Goal: Information Seeking & Learning: Learn about a topic

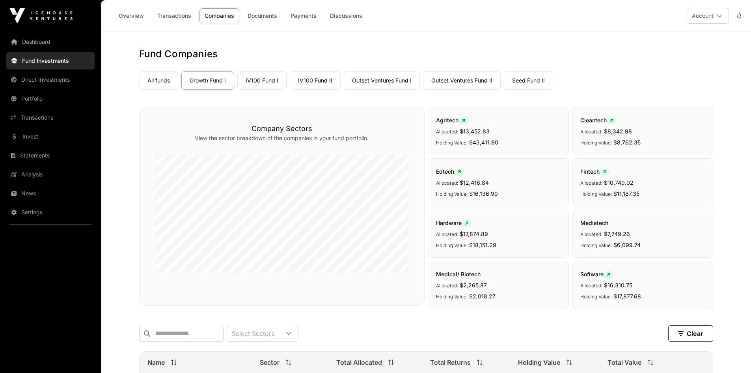
click at [30, 198] on link "News" at bounding box center [50, 192] width 88 height 17
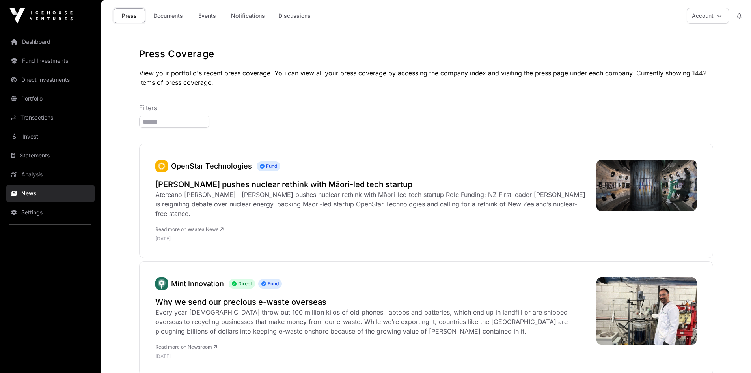
click at [173, 12] on link "Documents" at bounding box center [168, 15] width 40 height 15
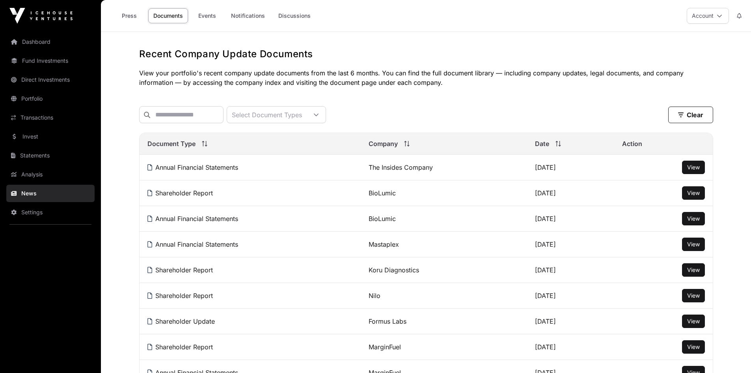
click at [211, 9] on link "Events" at bounding box center [207, 15] width 32 height 15
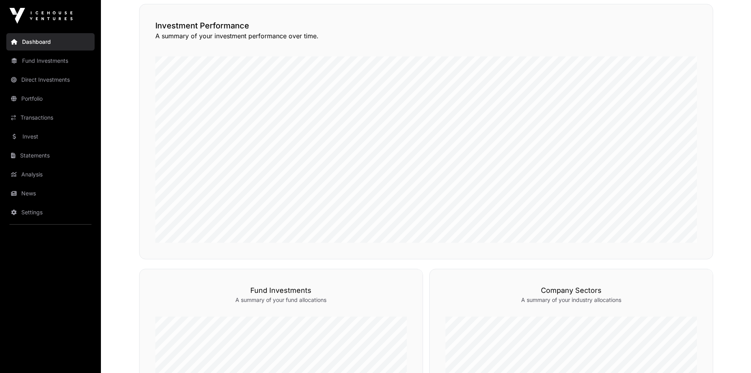
scroll to position [79, 0]
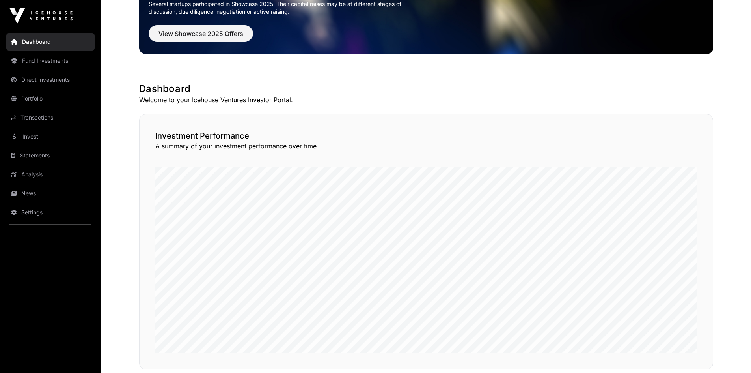
click at [43, 64] on link "Fund Investments" at bounding box center [50, 60] width 88 height 17
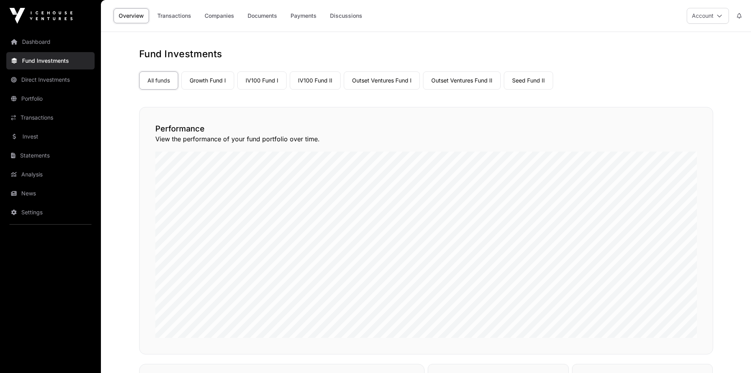
click at [535, 81] on link "Seed Fund II" at bounding box center [528, 80] width 49 height 18
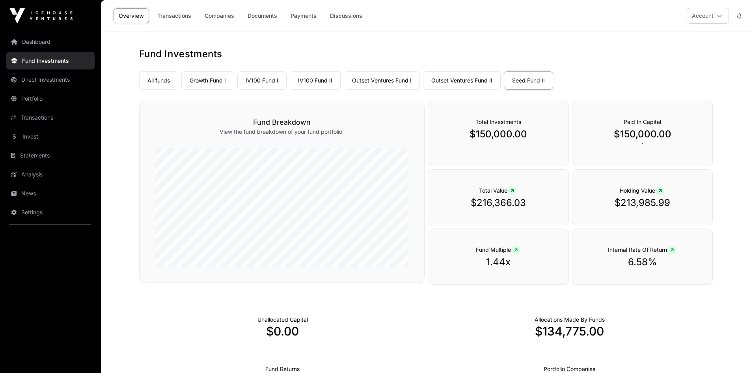
click at [216, 12] on link "Companies" at bounding box center [219, 15] width 40 height 15
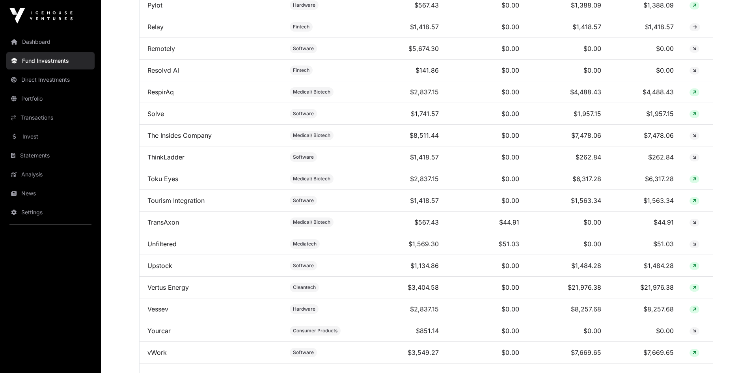
scroll to position [1040, 0]
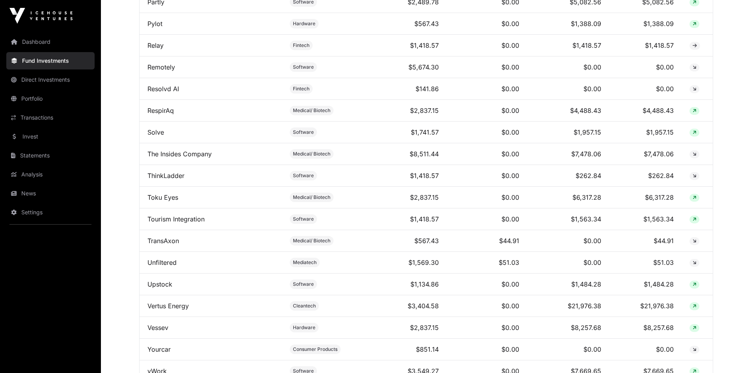
click at [154, 114] on link "RespirAq" at bounding box center [160, 110] width 26 height 8
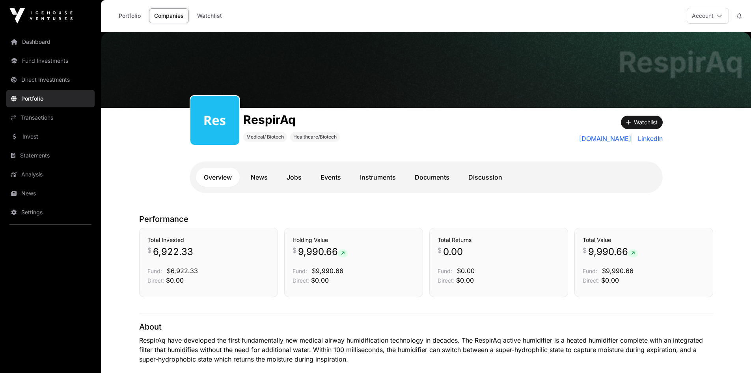
click at [432, 178] on link "Documents" at bounding box center [432, 177] width 50 height 19
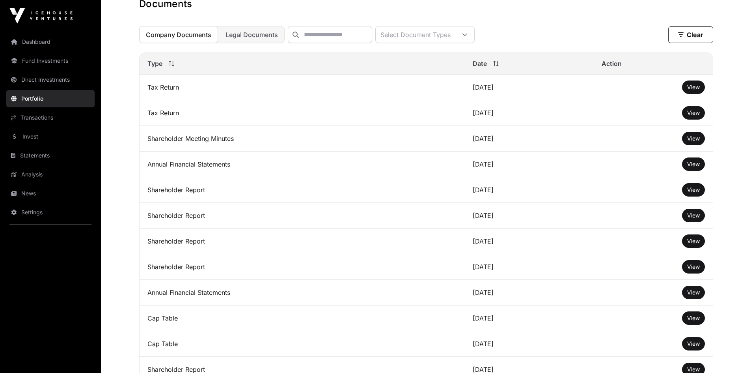
scroll to position [237, 0]
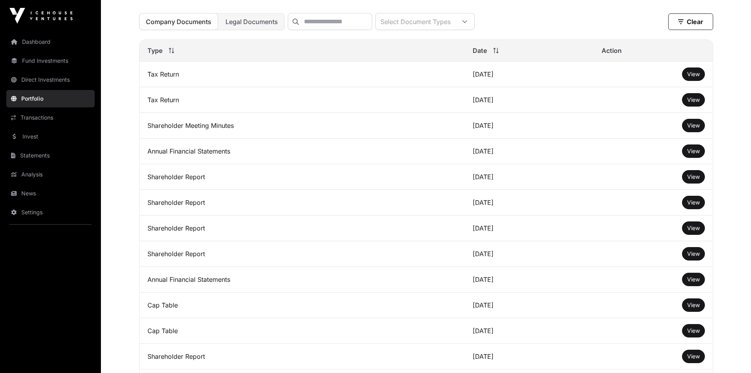
click at [693, 308] on span "View" at bounding box center [693, 304] width 13 height 7
click at [28, 140] on link "Invest" at bounding box center [50, 136] width 88 height 17
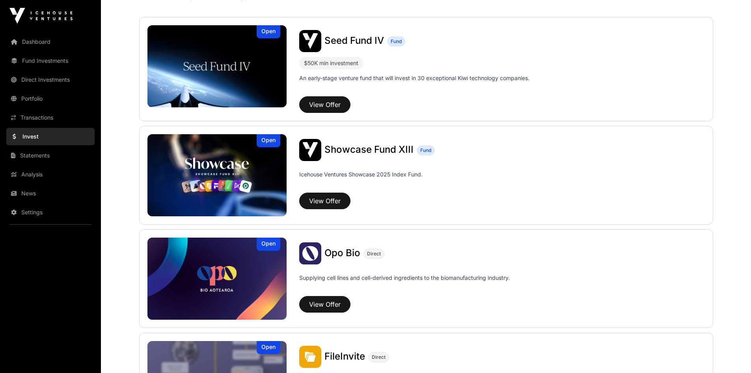
scroll to position [158, 0]
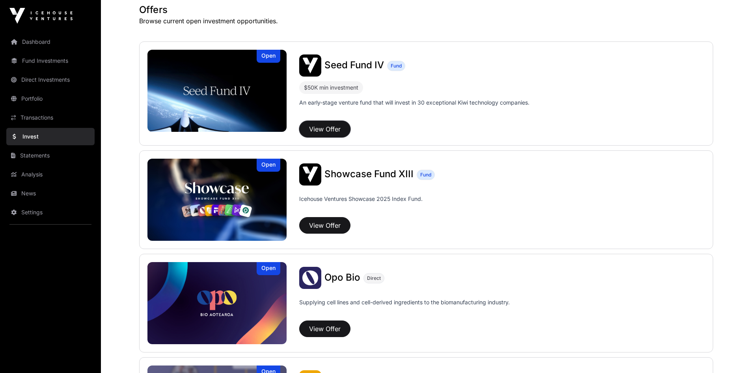
click at [332, 123] on button "View Offer" at bounding box center [324, 129] width 51 height 17
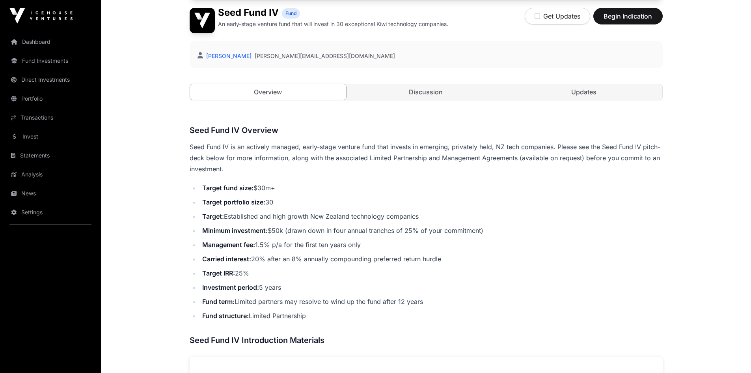
scroll to position [197, 0]
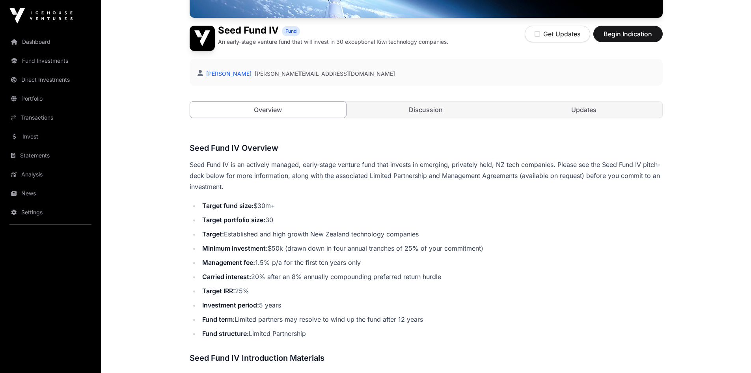
click at [423, 113] on link "Discussion" at bounding box center [426, 110] width 156 height 16
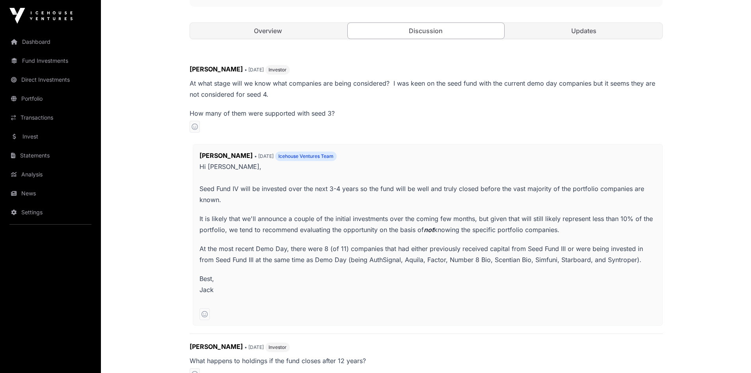
scroll to position [118, 0]
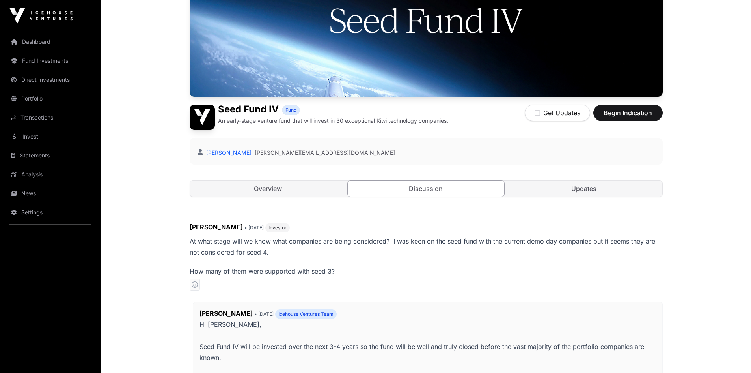
click at [564, 188] on link "Updates" at bounding box center [584, 189] width 156 height 16
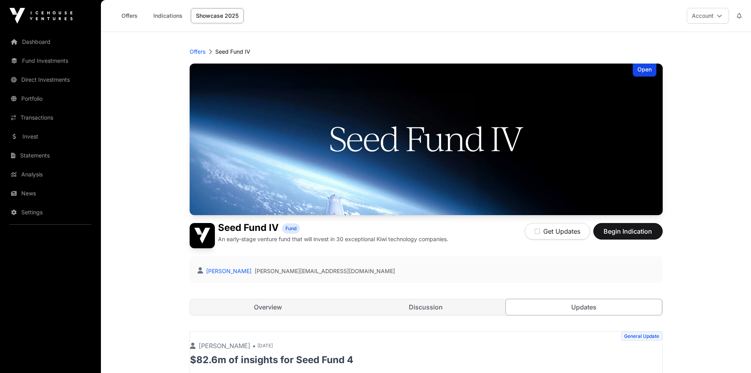
click at [127, 16] on link "Offers" at bounding box center [130, 15] width 32 height 15
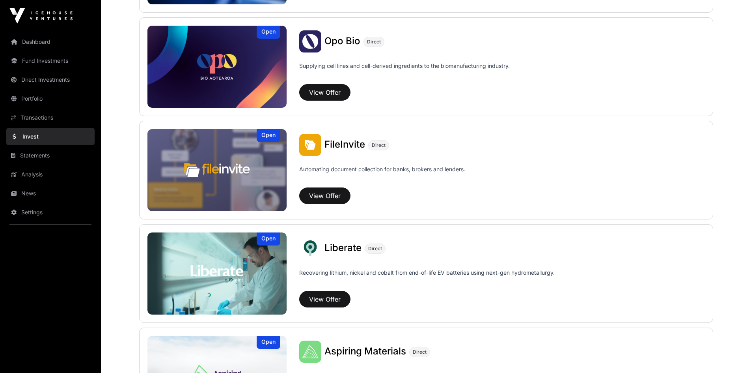
scroll to position [394, 0]
click at [326, 197] on button "View Offer" at bounding box center [324, 195] width 51 height 17
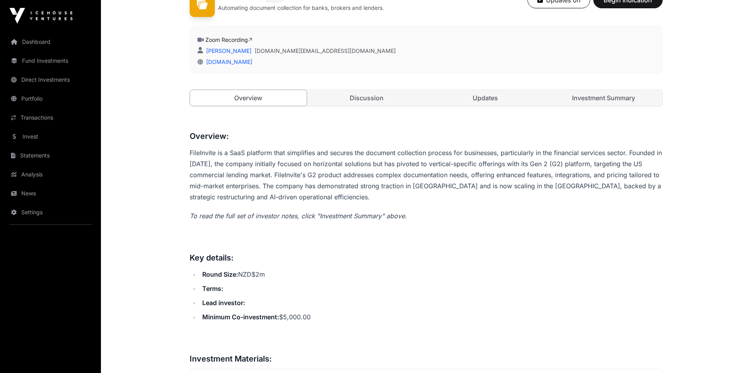
scroll to position [197, 0]
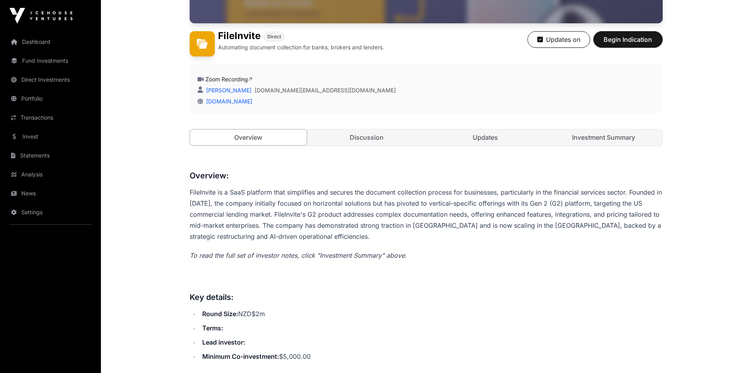
click at [374, 134] on link "Discussion" at bounding box center [366, 137] width 117 height 16
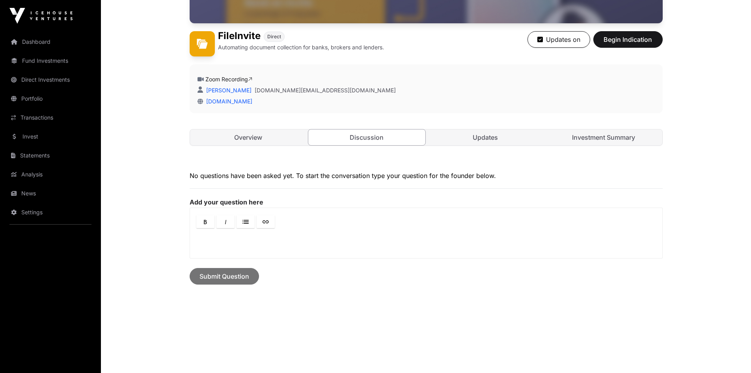
click at [499, 137] on link "Updates" at bounding box center [485, 137] width 117 height 16
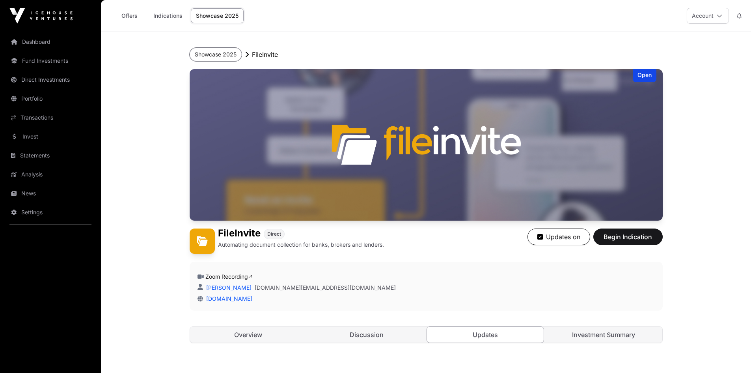
click at [203, 49] on button "Showcase 2025" at bounding box center [216, 54] width 52 height 13
click at [209, 55] on button "Showcase 2025" at bounding box center [216, 54] width 52 height 13
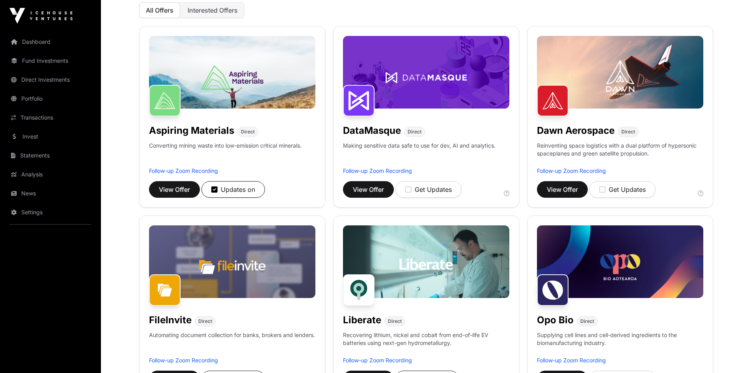
scroll to position [118, 0]
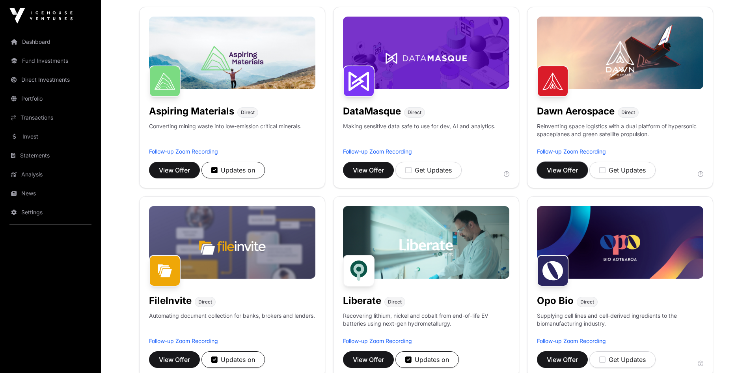
click at [568, 169] on span "View Offer" at bounding box center [562, 169] width 31 height 9
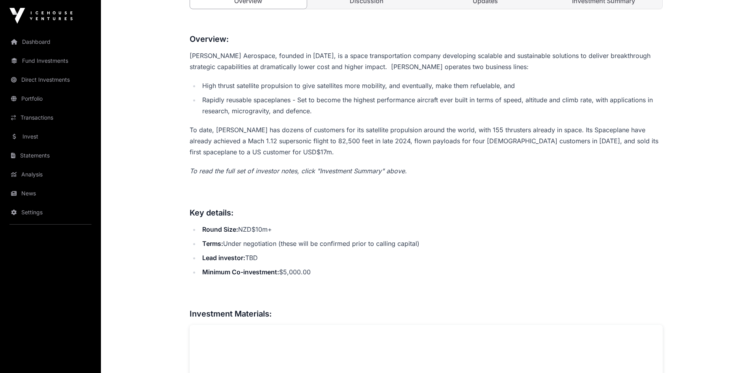
scroll to position [158, 0]
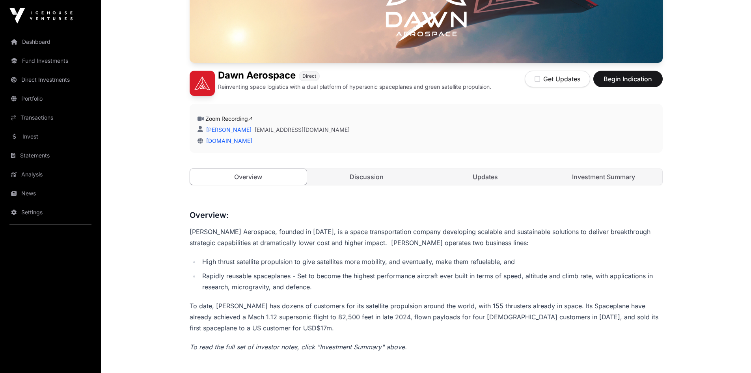
click at [364, 176] on link "Discussion" at bounding box center [366, 177] width 117 height 16
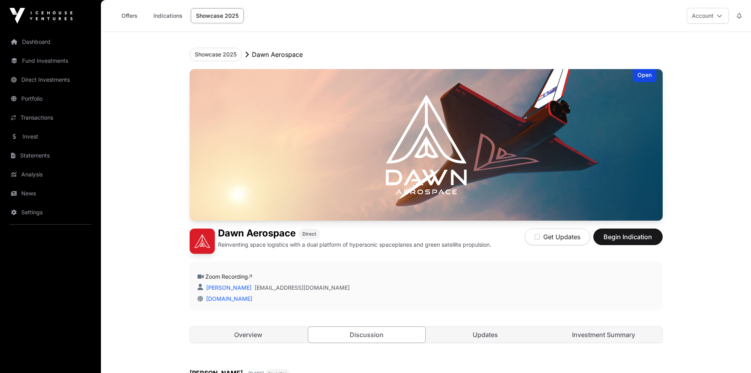
click at [613, 334] on link "Investment Summary" at bounding box center [603, 334] width 117 height 16
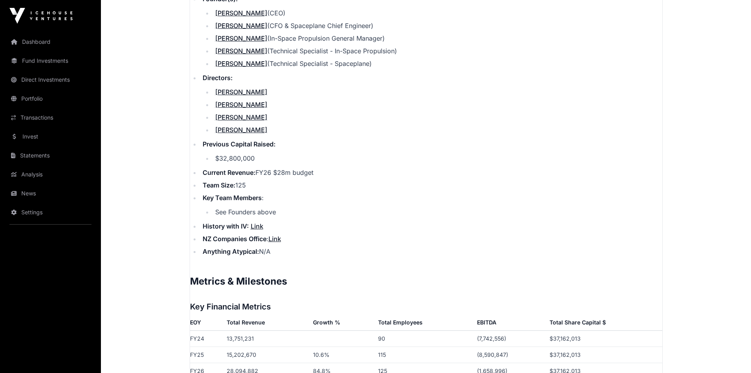
scroll to position [1025, 0]
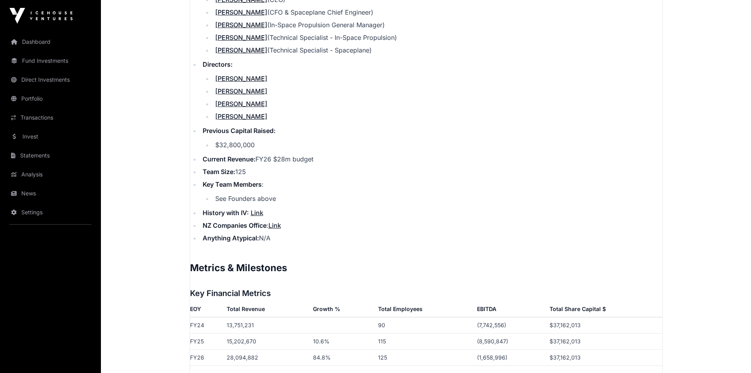
click at [257, 209] on link "Link" at bounding box center [257, 213] width 13 height 8
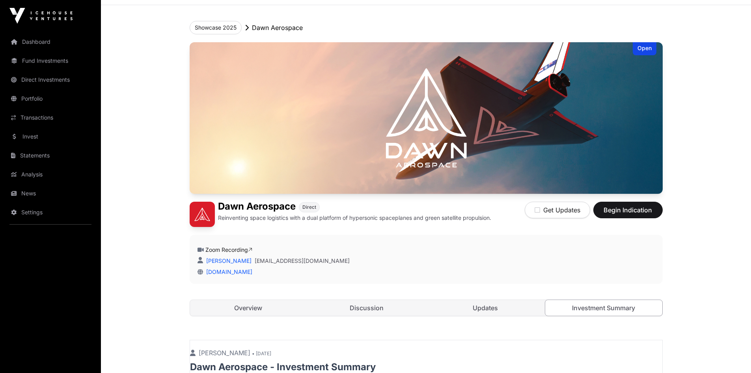
scroll to position [0, 0]
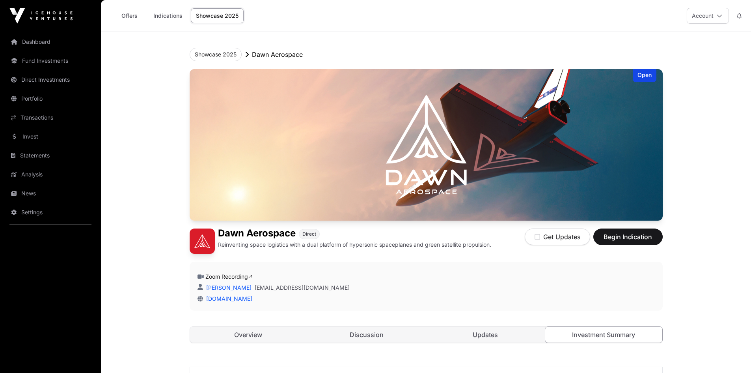
click at [208, 13] on link "Showcase 2025" at bounding box center [217, 15] width 53 height 15
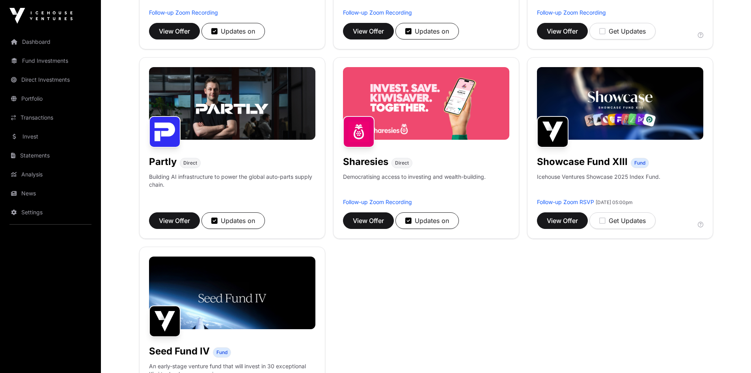
scroll to position [473, 0]
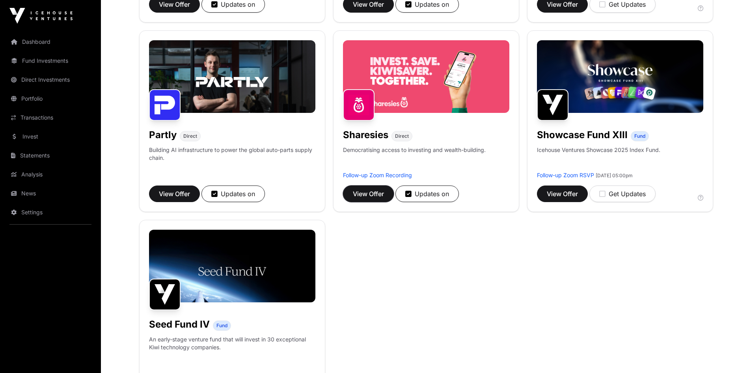
click at [379, 194] on span "View Offer" at bounding box center [368, 193] width 31 height 9
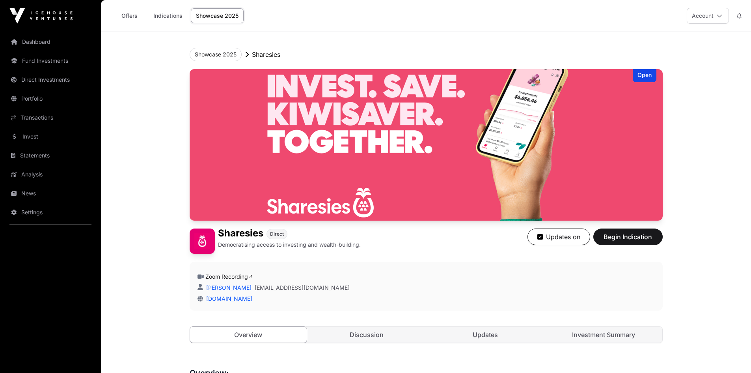
scroll to position [197, 0]
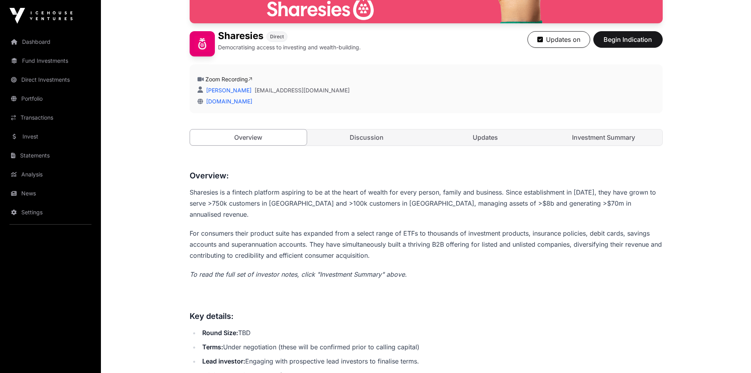
click at [353, 135] on link "Discussion" at bounding box center [366, 137] width 117 height 16
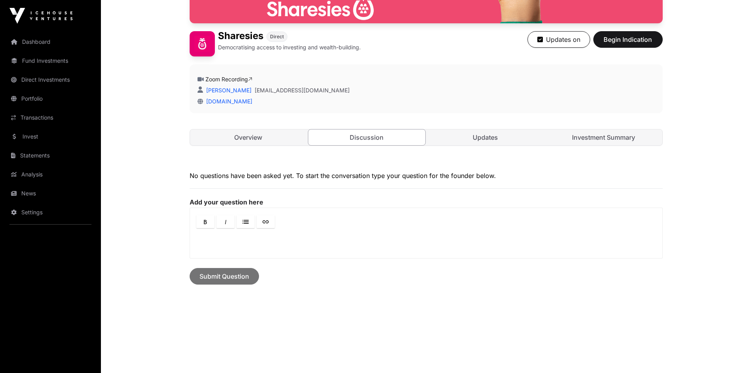
click at [495, 134] on link "Updates" at bounding box center [485, 137] width 117 height 16
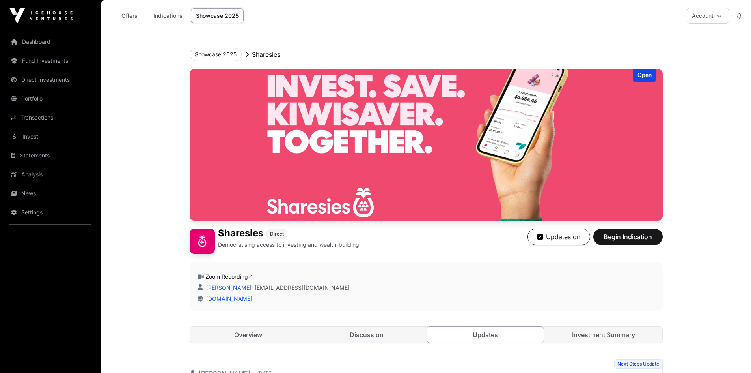
click at [216, 13] on link "Showcase 2025" at bounding box center [217, 15] width 53 height 15
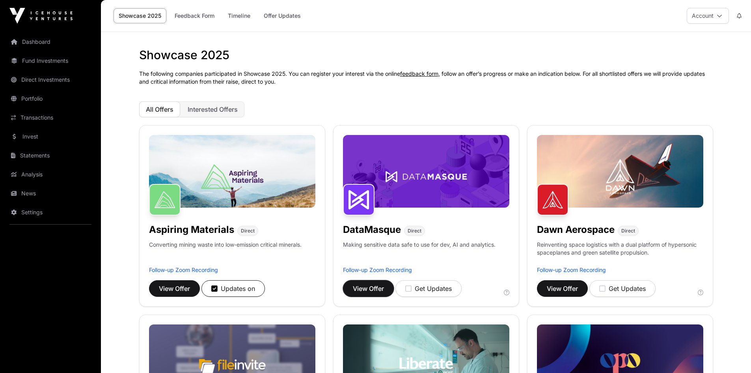
click at [362, 286] on span "View Offer" at bounding box center [368, 287] width 31 height 9
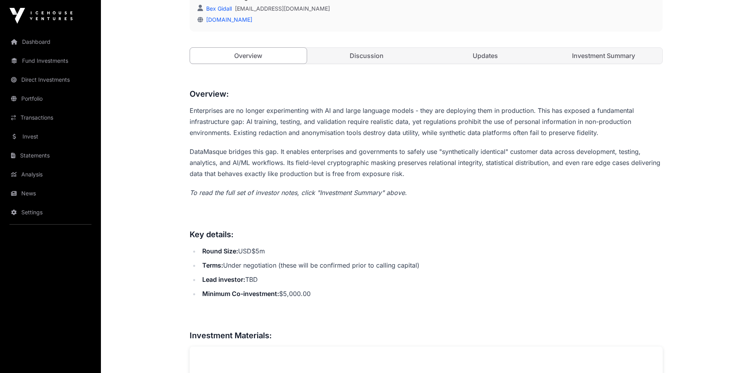
scroll to position [118, 0]
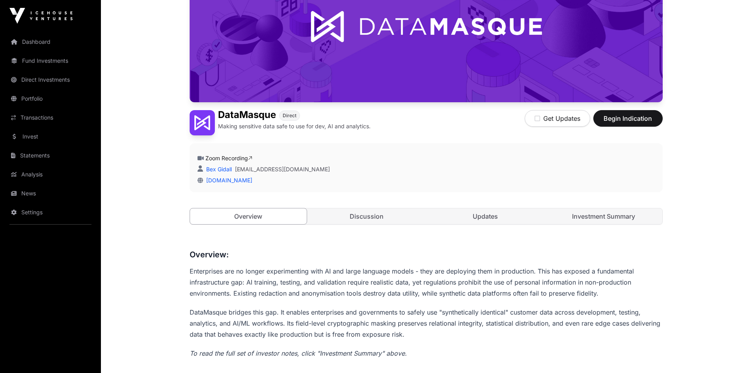
click at [361, 212] on link "Discussion" at bounding box center [366, 216] width 117 height 16
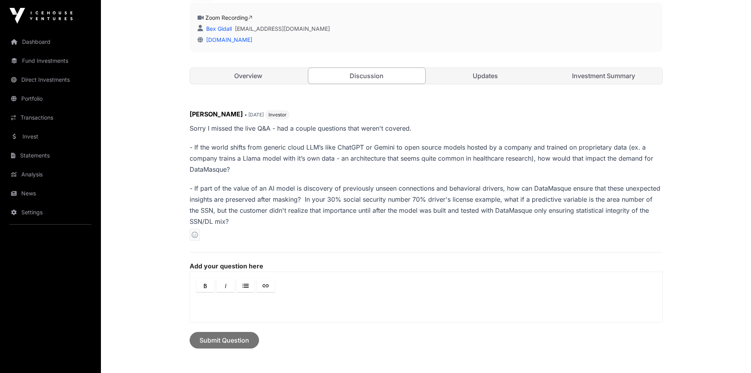
scroll to position [276, 0]
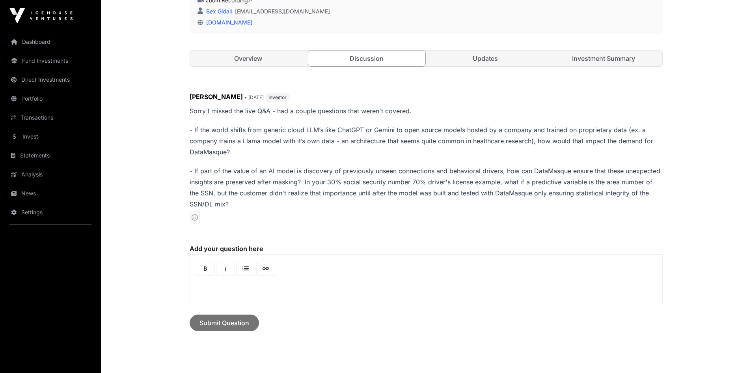
click at [474, 54] on link "Updates" at bounding box center [485, 58] width 117 height 16
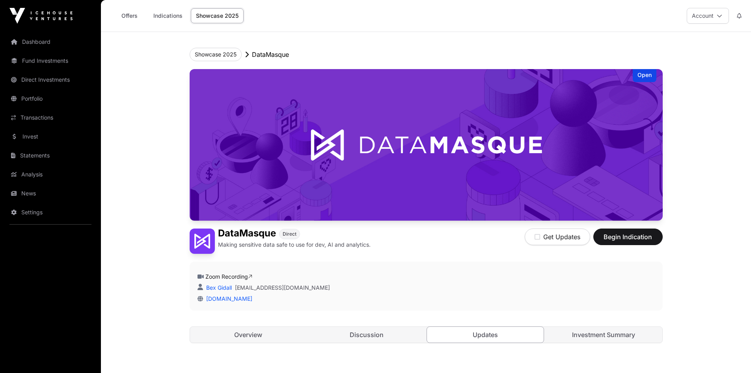
click at [126, 13] on link "Offers" at bounding box center [130, 15] width 32 height 15
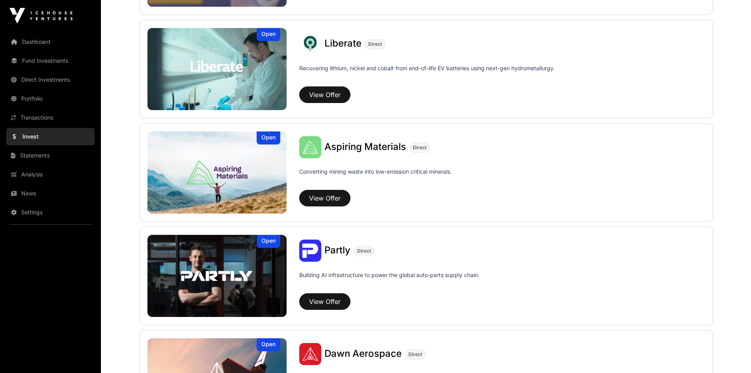
scroll to position [710, 0]
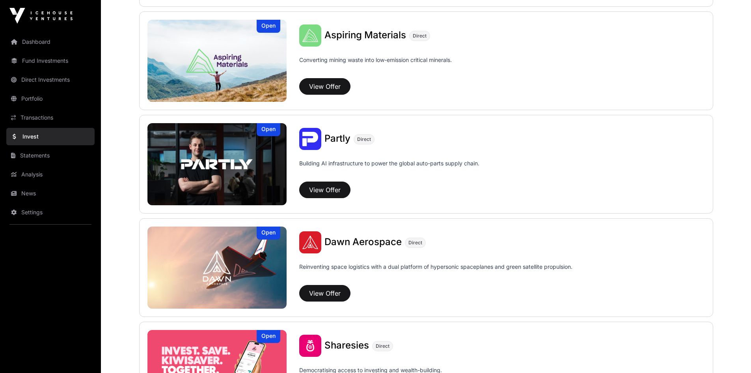
click at [214, 65] on img at bounding box center [217, 61] width 140 height 82
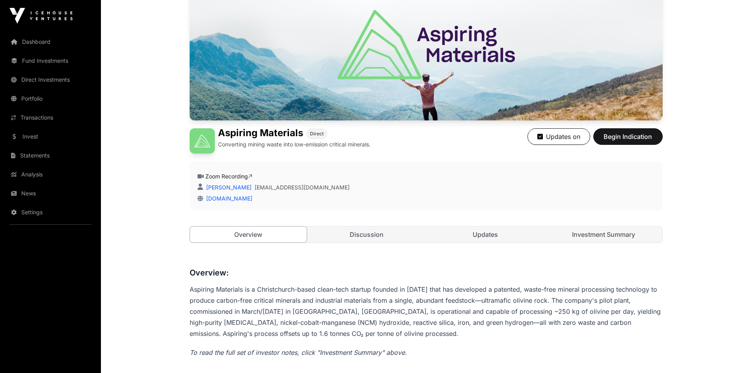
scroll to position [158, 0]
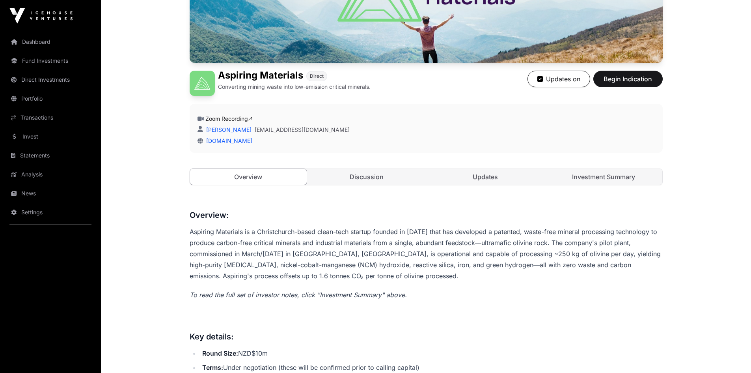
click at [378, 176] on link "Discussion" at bounding box center [366, 177] width 117 height 16
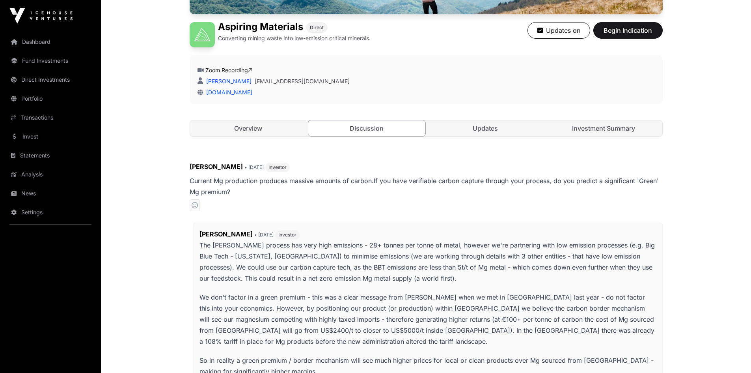
scroll to position [118, 0]
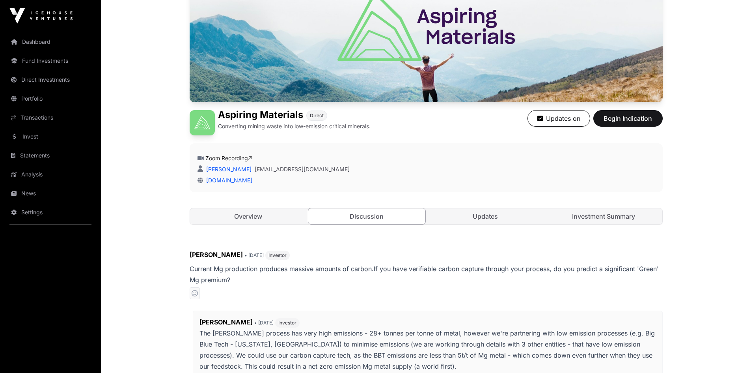
click at [483, 215] on link "Updates" at bounding box center [485, 216] width 117 height 16
